Goal: Task Accomplishment & Management: Complete application form

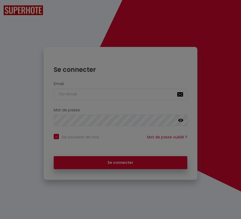
checkbox input "true"
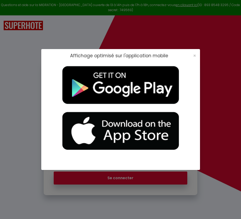
click at [197, 55] on div "×" at bounding box center [193, 55] width 13 height 5
click at [196, 55] on span "×" at bounding box center [194, 55] width 3 height 7
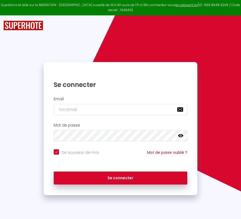
drag, startPoint x: 99, startPoint y: 121, endPoint x: 102, endPoint y: 113, distance: 9.0
click at [101, 117] on form "Email Mot de passe false Se souvenir de moi Mot de passe oublié ? Se connecter" at bounding box center [121, 142] width 154 height 96
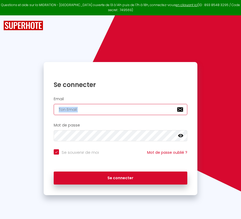
click at [102, 113] on input "email" at bounding box center [121, 109] width 134 height 11
paste input "[PERSON_NAME][EMAIL_ADDRESS][PERSON_NAME][DOMAIN_NAME]"
type input "[PERSON_NAME][EMAIL_ADDRESS][PERSON_NAME][DOMAIN_NAME]"
checkbox input "true"
type input "[PERSON_NAME][EMAIL_ADDRESS][PERSON_NAME][DOMAIN_NAME]"
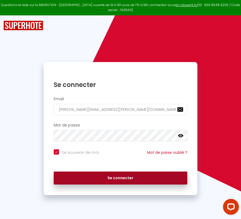
click at [115, 174] on button "Se connecter" at bounding box center [121, 177] width 134 height 13
checkbox input "true"
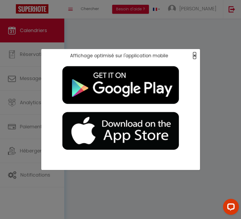
click at [193, 56] on span "×" at bounding box center [194, 55] width 3 height 7
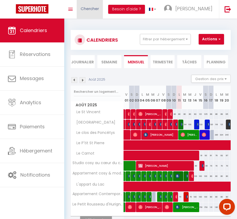
click at [87, 6] on span "Chercher" at bounding box center [90, 9] width 18 height 6
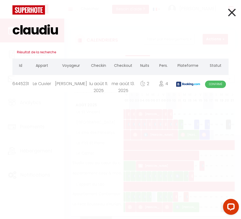
type input "claudiu"
click at [67, 90] on div "[PERSON_NAME]" at bounding box center [71, 83] width 32 height 17
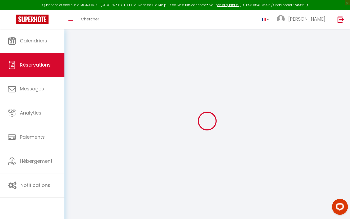
type input "[PERSON_NAME]"
type input "DRAGUS"
type input "[EMAIL_ADDRESS][DOMAIN_NAME]"
type input "[PHONE_NUMBER]"
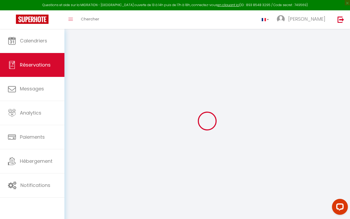
type input "[PHONE_NUMBER]"
select select "FR"
type input "41.1"
type input "3.91"
select select "52707"
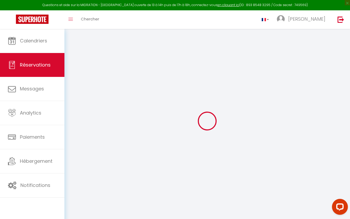
select select "1"
select select
type input "4"
select select "12"
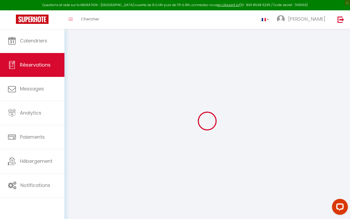
select select
type input "194"
checkbox input "false"
select select "2"
type input "0"
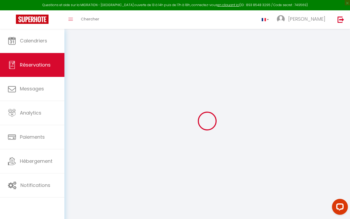
type input "0"
select select
select select "14"
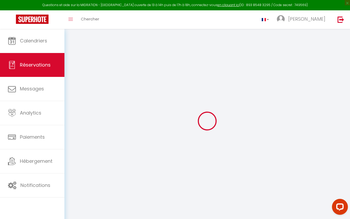
checkbox input "false"
select select
checkbox input "false"
select select
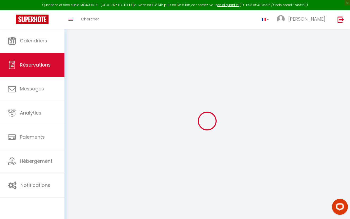
select select
checkbox input "false"
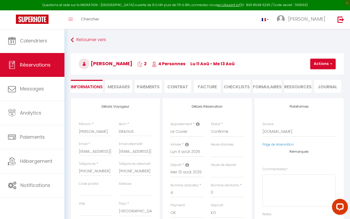
select select
checkbox input "false"
type textarea "** THIS RESERVATION HAS BEEN PRE-PAID ** BOOKING NOTE : Payment charge is EUR 3…"
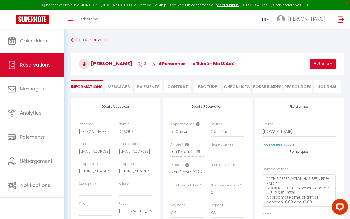
type input "80"
type input "5.29"
select select
checkbox input "false"
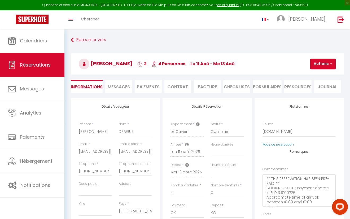
select select "19:00"
select select "10:00"
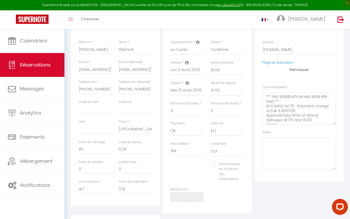
scroll to position [95, 0]
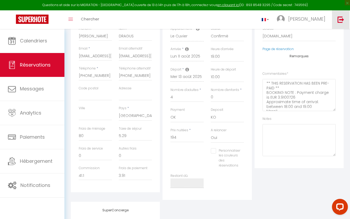
click at [241, 18] on link at bounding box center [340, 19] width 17 height 19
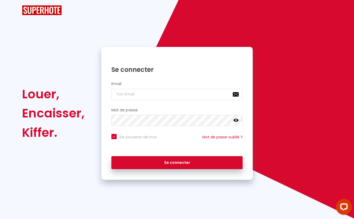
checkbox input "true"
